Goal: Information Seeking & Learning: Learn about a topic

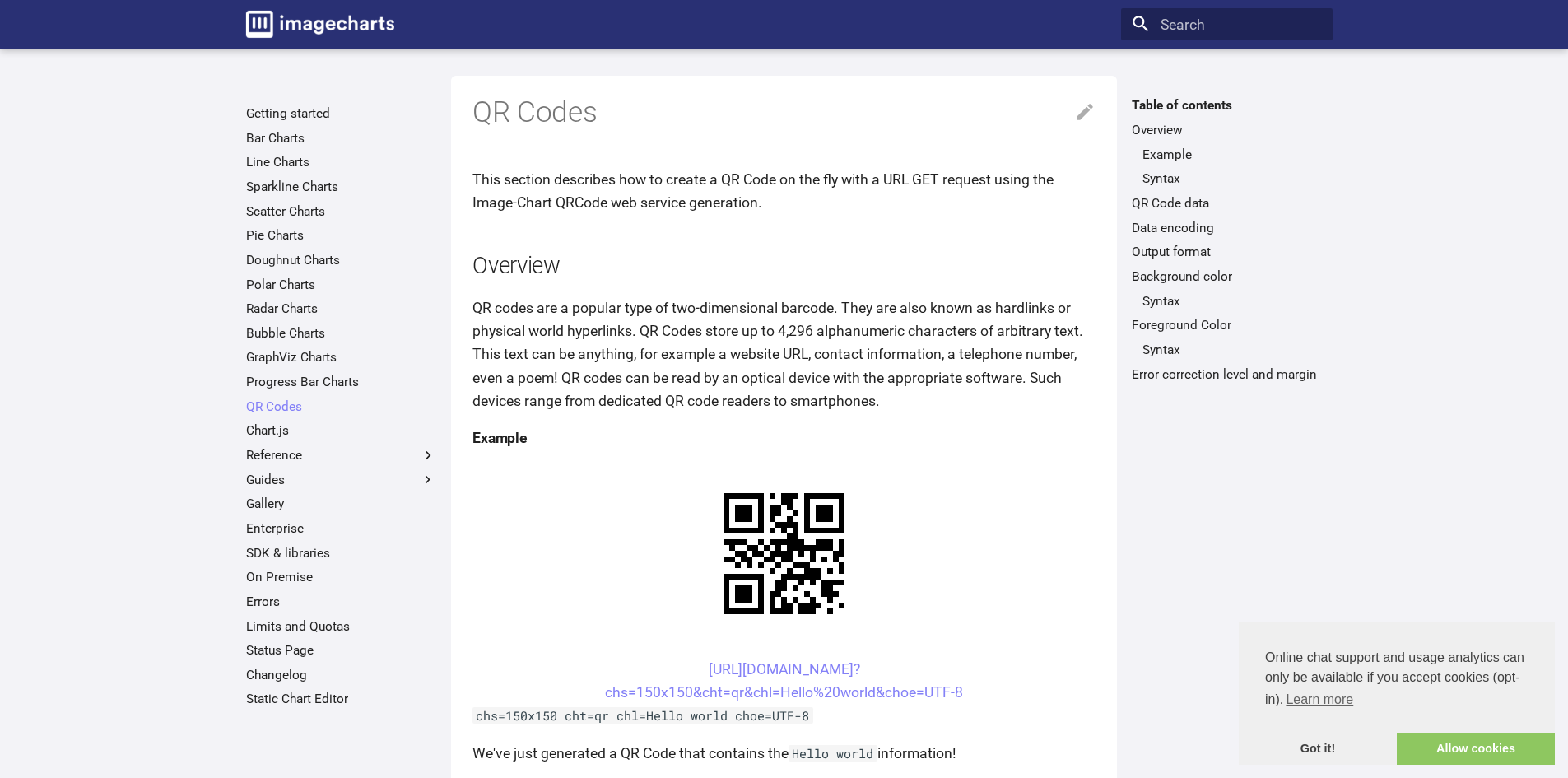
click at [1299, 478] on div "Table of contents Overview Example Syntax QR Code data Data encoding Output for…" at bounding box center [1226, 427] width 212 height 659
